Goal: Find specific page/section: Find specific page/section

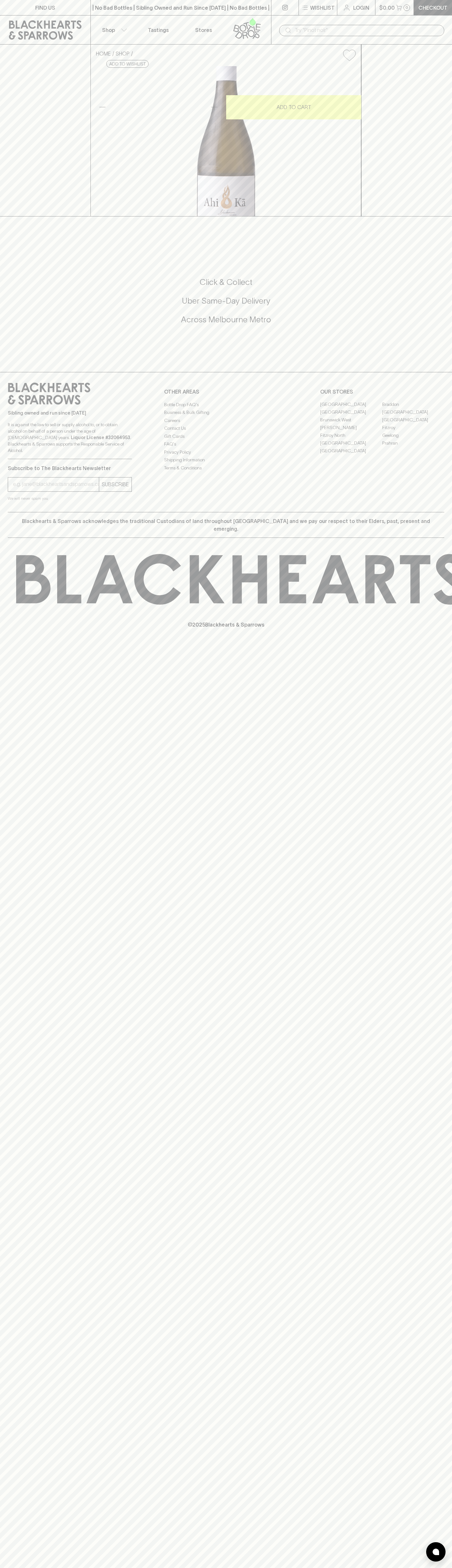
click at [172, 29] on link "Tastings" at bounding box center [158, 29] width 45 height 29
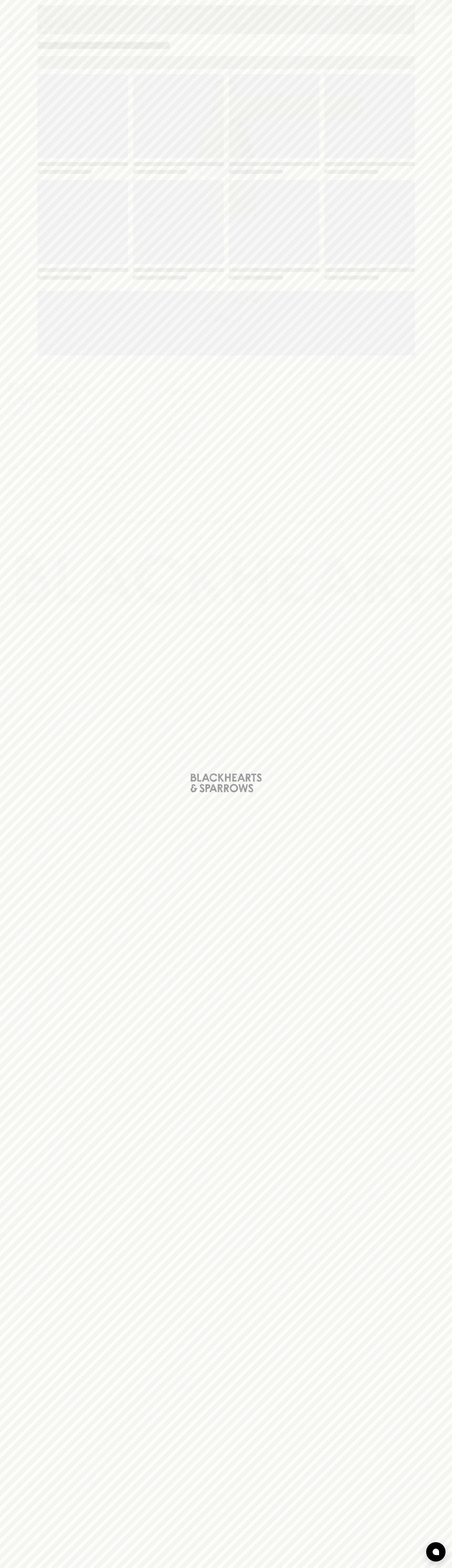
click at [426, 1211] on div "Loading" at bounding box center [226, 784] width 452 height 1568
click at [49, 1567] on html "FIND US | No Bad Bottles | Sibling Owned and Run Since 2006 | No Bad Bottles | …" at bounding box center [226, 784] width 452 height 1568
click at [18, 1433] on div "Loading" at bounding box center [226, 784] width 452 height 1568
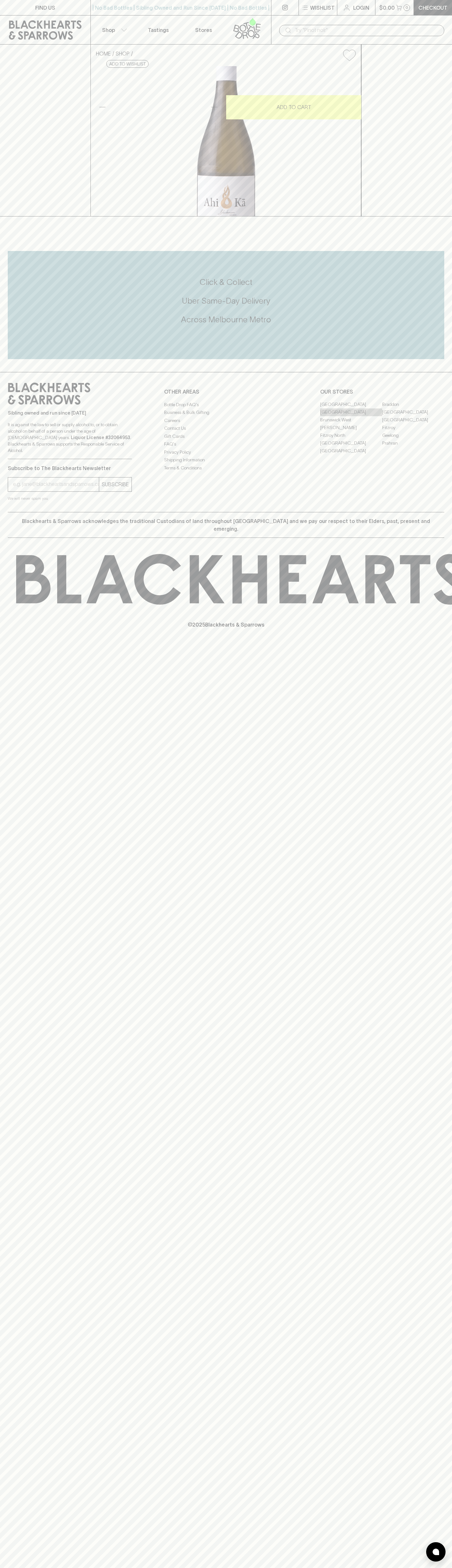
click at [351, 416] on link "[GEOGRAPHIC_DATA]" at bounding box center [351, 412] width 62 height 8
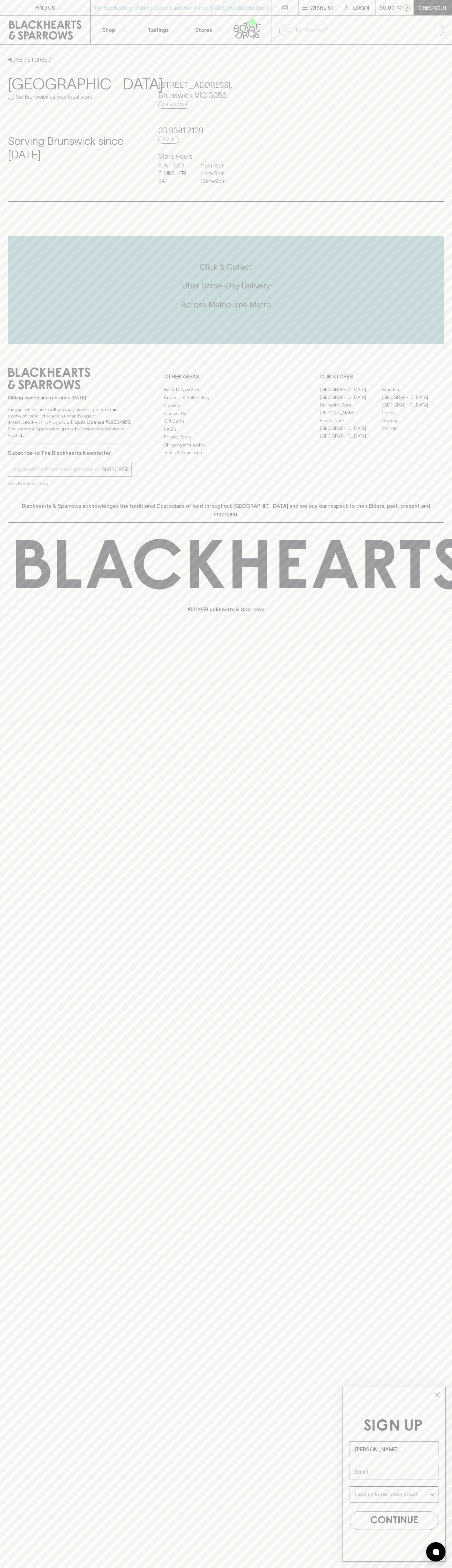
type input "[PERSON_NAME]"
